Goal: Task Accomplishment & Management: Use online tool/utility

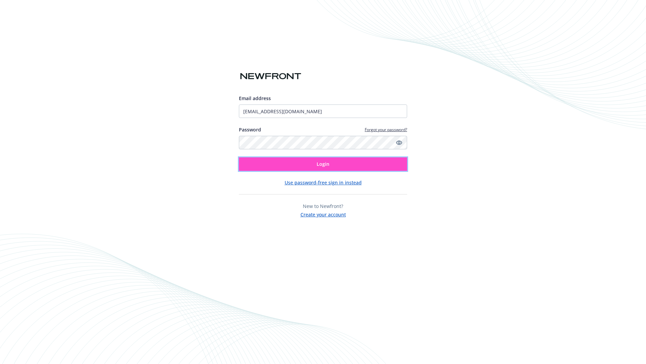
click at [323, 164] on span "Login" at bounding box center [323, 164] width 13 height 6
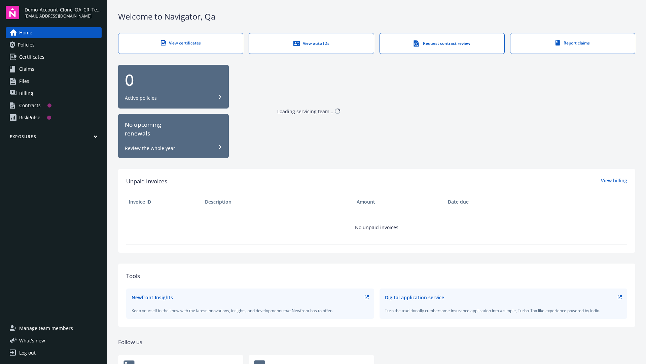
click at [63, 12] on span "Demo_Account_Clone_QA_CR_Tests_Prospect" at bounding box center [63, 9] width 77 height 7
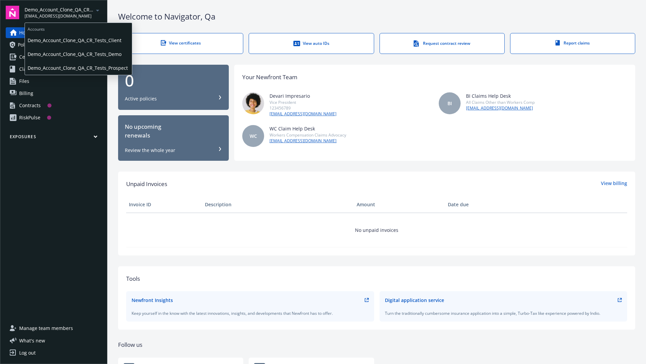
click at [78, 40] on span "Demo_Account_Clone_QA_CR_Tests_Client" at bounding box center [79, 40] width 102 height 14
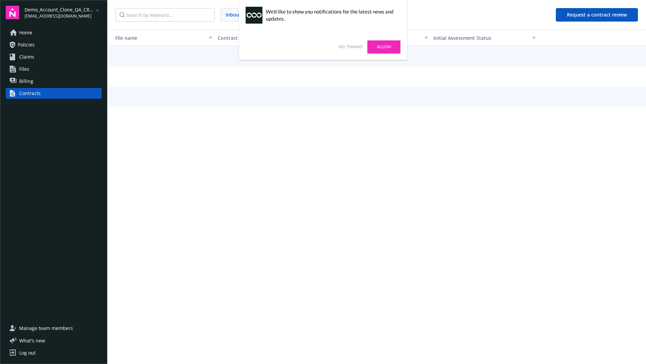
click at [350, 47] on link "No, thanks" at bounding box center [351, 47] width 24 height 6
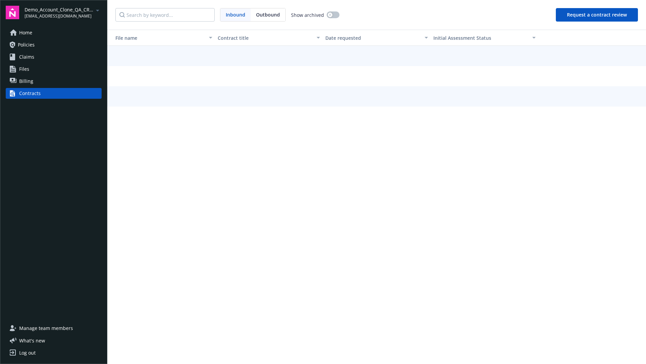
click at [597, 15] on button "Request a contract review" at bounding box center [597, 14] width 82 height 13
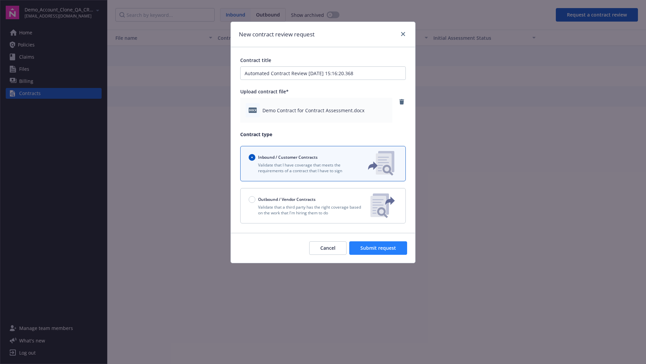
type input "Automated Contract Review 09-23-2025 15:16:20.368"
click at [379, 248] on span "Submit request" at bounding box center [379, 247] width 36 height 6
